Goal: Information Seeking & Learning: Learn about a topic

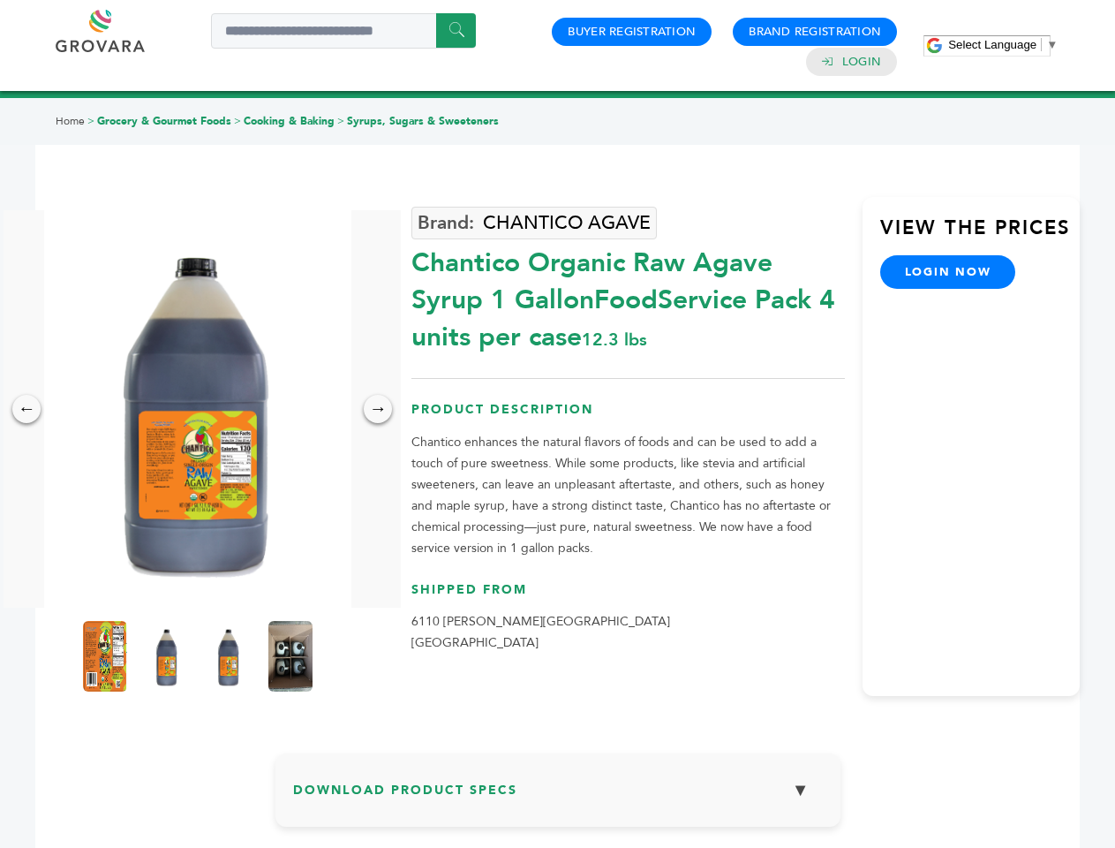
click at [1003, 44] on span "Select Language" at bounding box center [993, 44] width 88 height 13
click at [198, 409] on img at bounding box center [197, 408] width 307 height 397
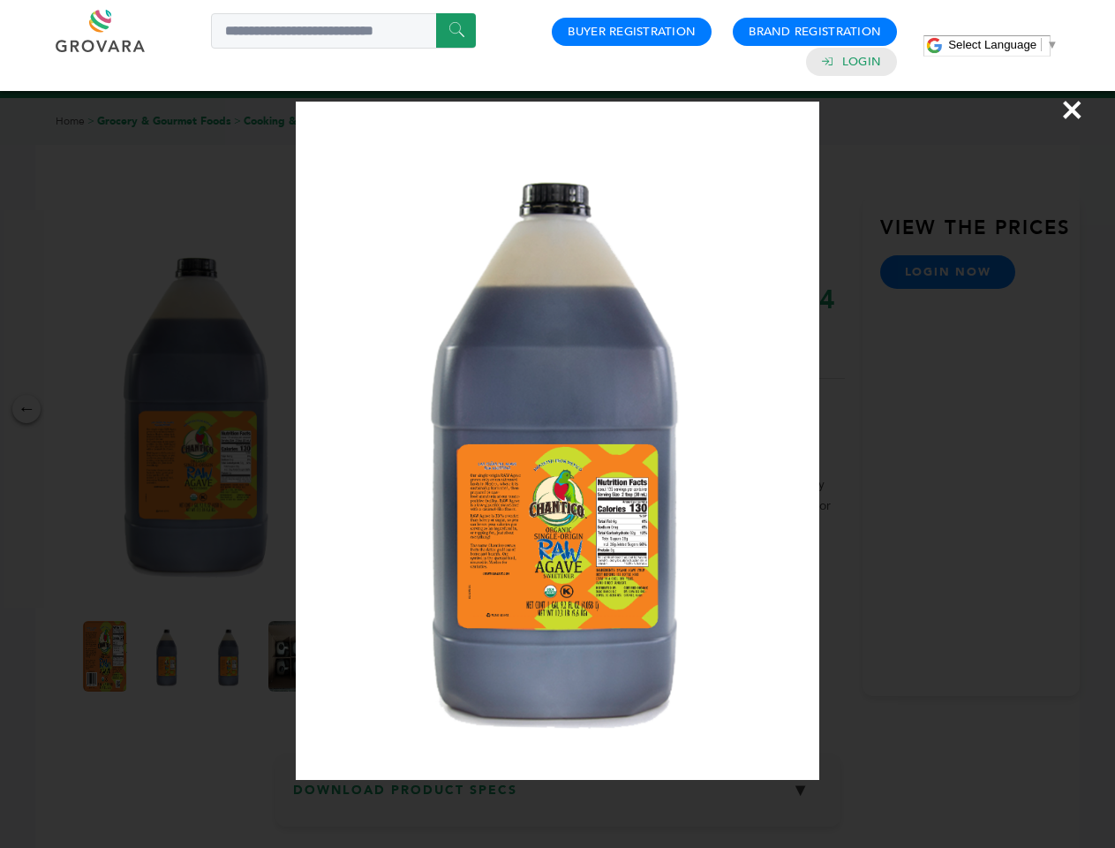
click at [26, 409] on div "×" at bounding box center [557, 424] width 1115 height 848
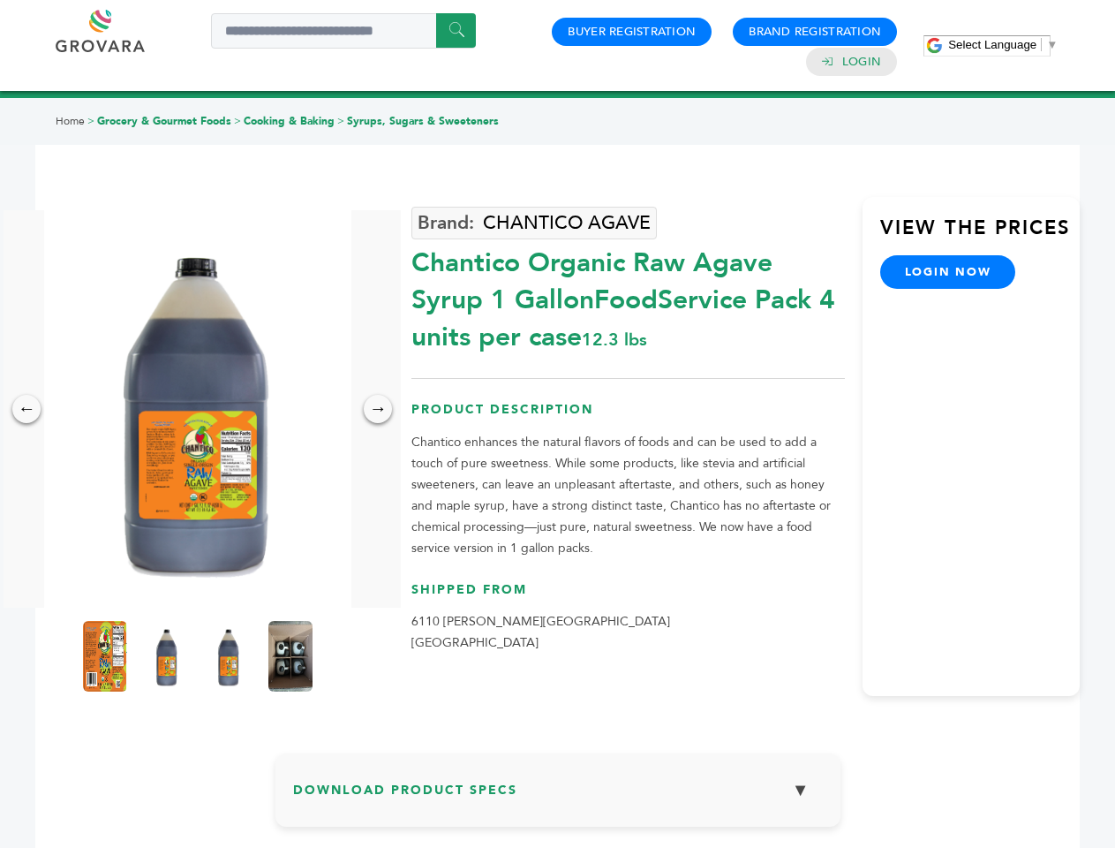
click at [378, 409] on div "→" at bounding box center [378, 409] width 28 height 28
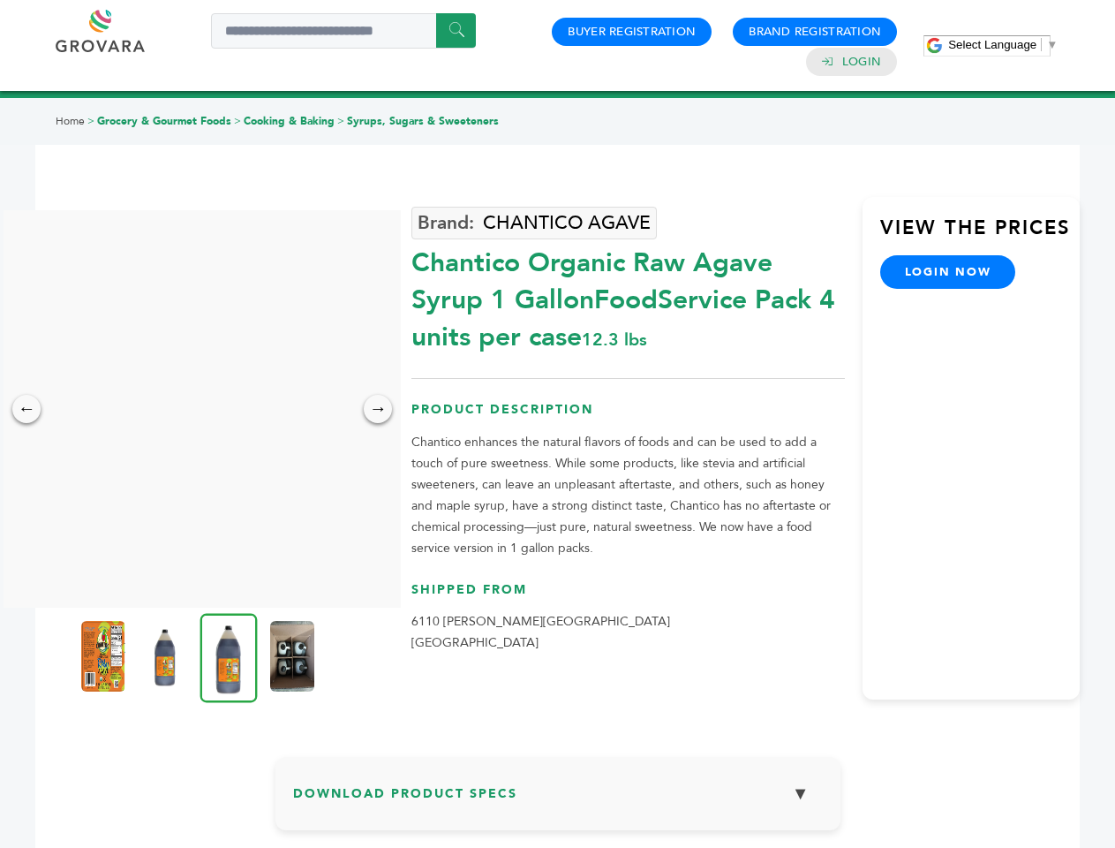
click at [105, 656] on img at bounding box center [103, 656] width 44 height 71
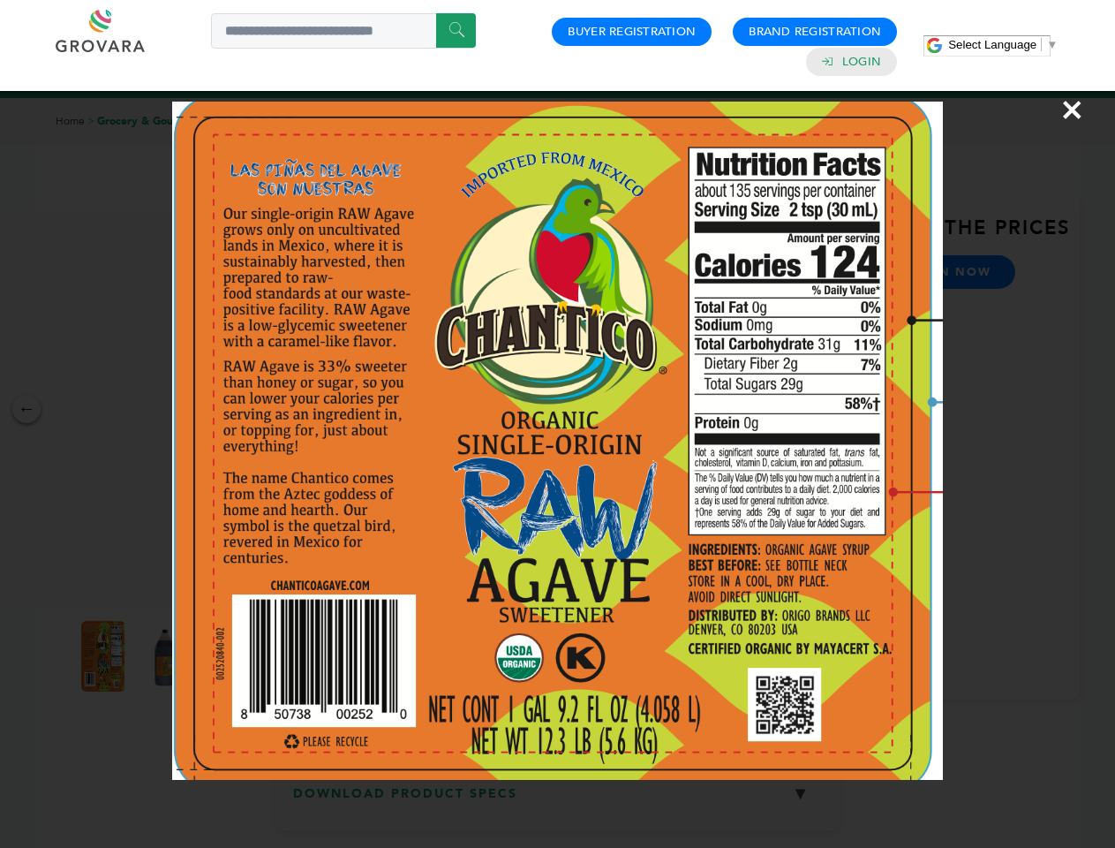
click at [167, 656] on div "×" at bounding box center [557, 424] width 1115 height 848
click at [229, 656] on img at bounding box center [228, 657] width 57 height 89
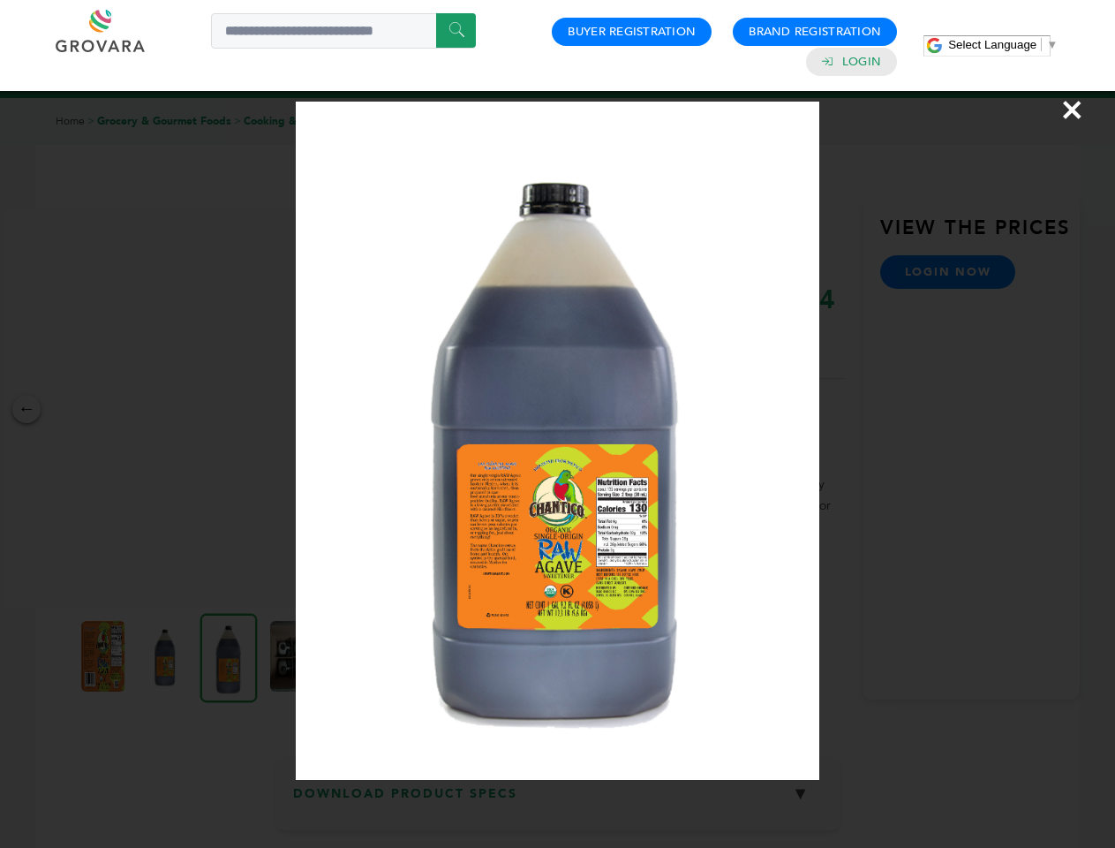
click at [291, 656] on div "×" at bounding box center [557, 424] width 1115 height 848
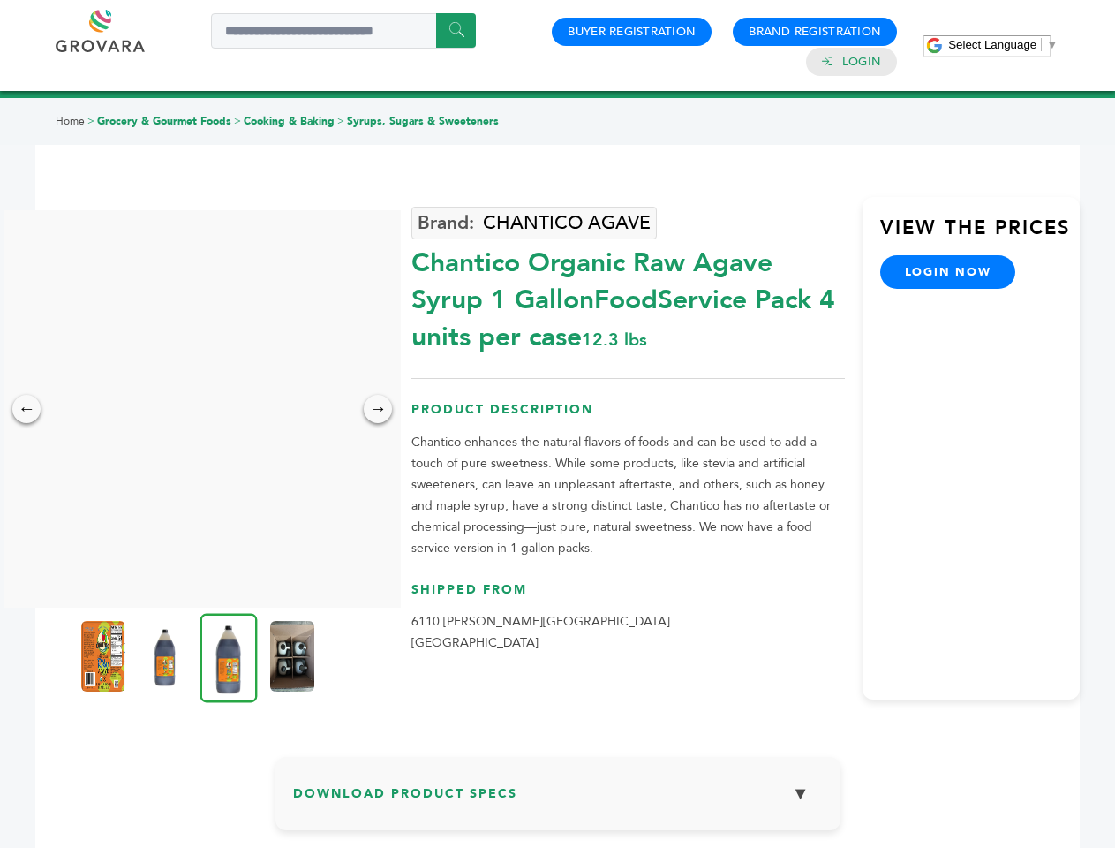
click at [558, 797] on h3 "Download Product Specs ▼" at bounding box center [558, 800] width 530 height 51
